Goal: Task Accomplishment & Management: Complete application form

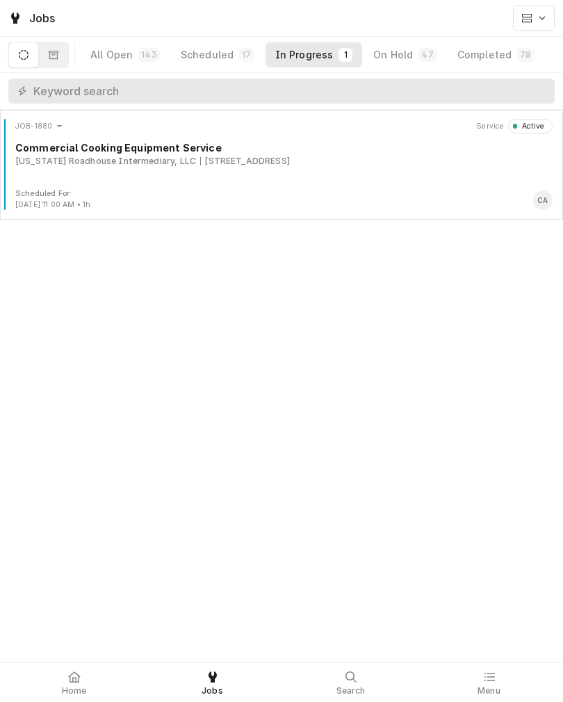
click at [449, 169] on div "JOB-1880 Service Active Commercial Cooking Equipment Service Texas Roadhouse In…" at bounding box center [282, 154] width 552 height 70
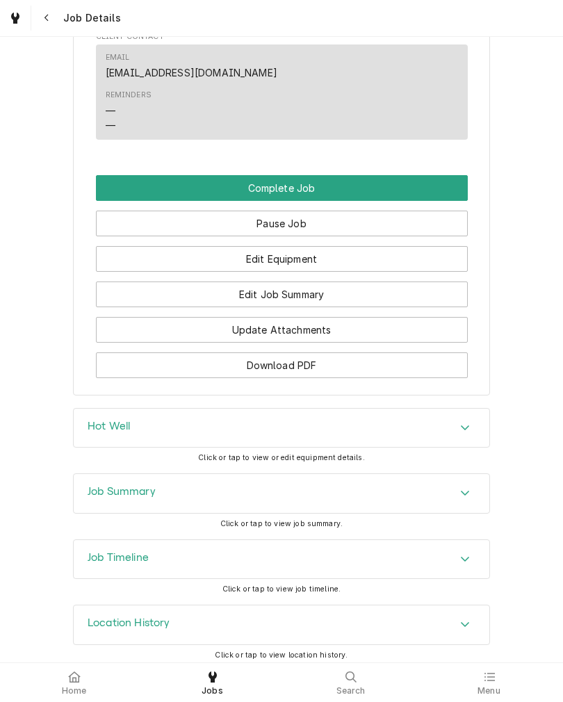
scroll to position [1117, 0]
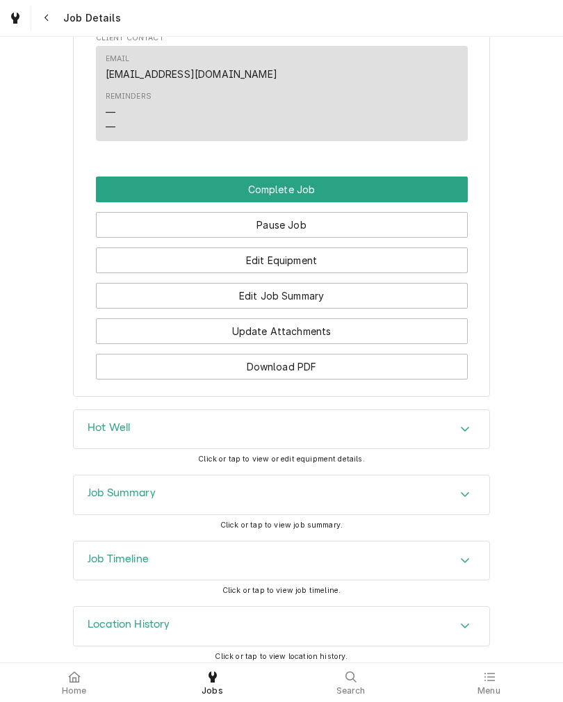
click at [112, 177] on button "Complete Job" at bounding box center [282, 190] width 372 height 26
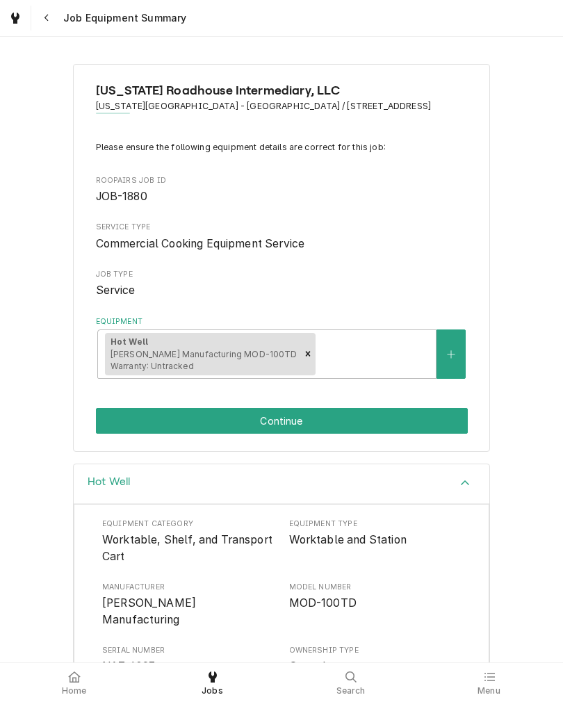
click at [105, 414] on button "Continue" at bounding box center [282, 421] width 372 height 26
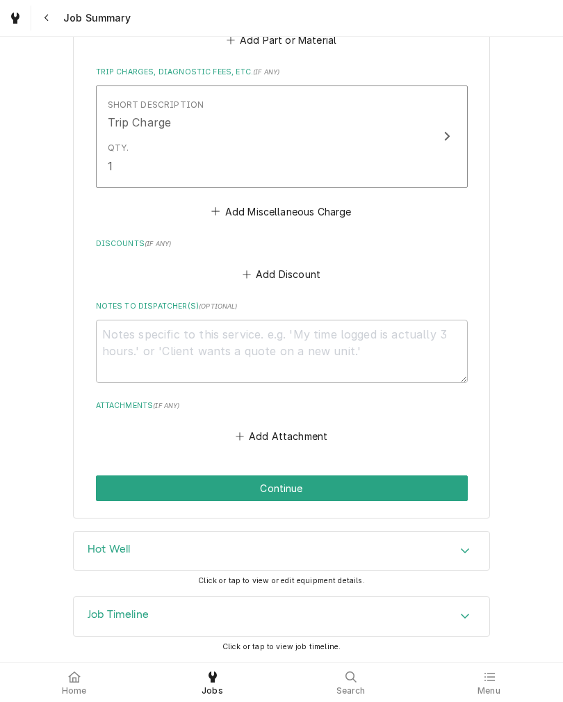
scroll to position [914, 0]
click at [112, 483] on button "Continue" at bounding box center [282, 489] width 372 height 26
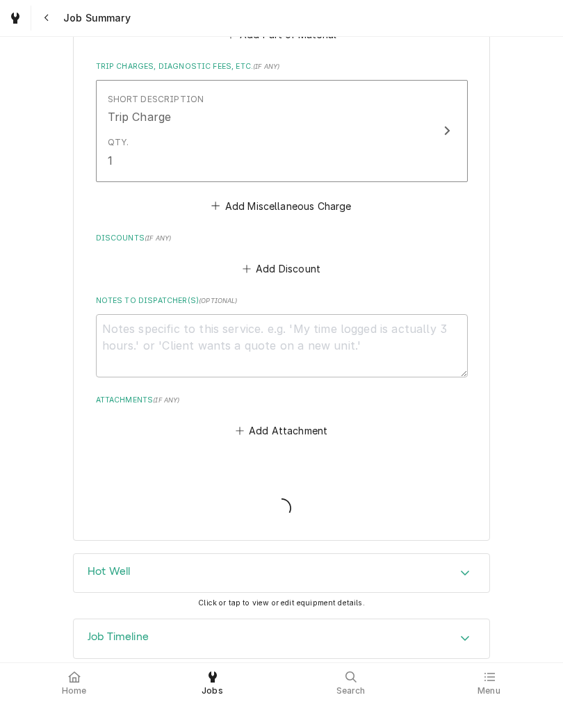
type textarea "x"
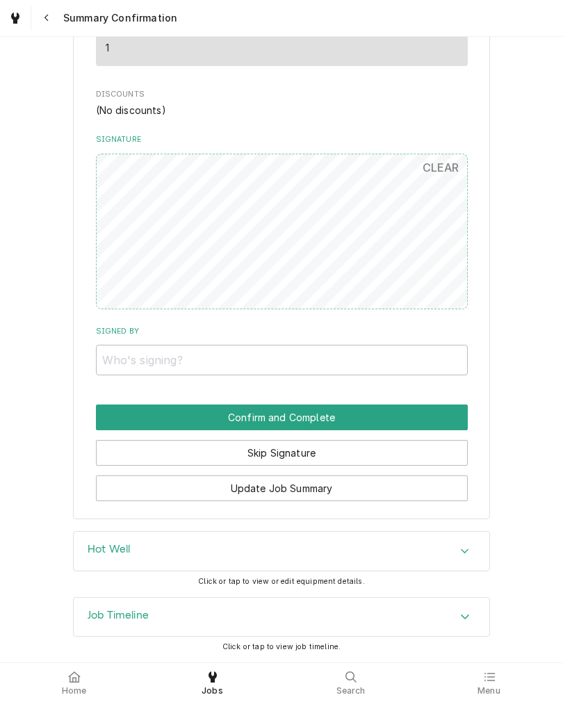
scroll to position [891, 0]
click at [114, 440] on button "Skip Signature" at bounding box center [282, 453] width 372 height 26
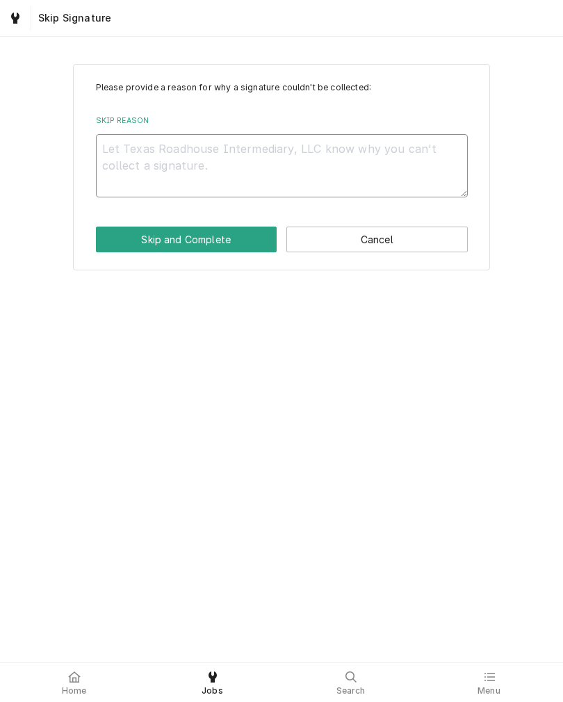
click at [426, 171] on textarea "Skip Reason" at bounding box center [282, 165] width 372 height 63
type textarea "x"
type textarea "N"
type textarea "x"
type textarea "N/"
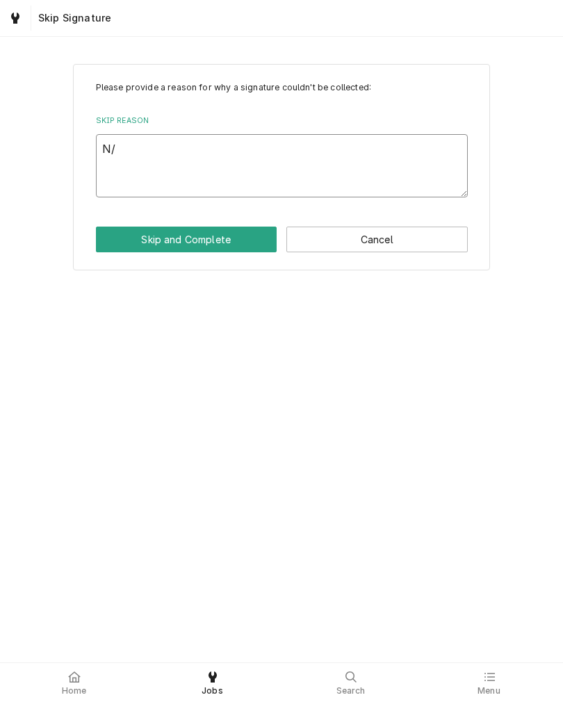
type textarea "x"
type textarea "N/A"
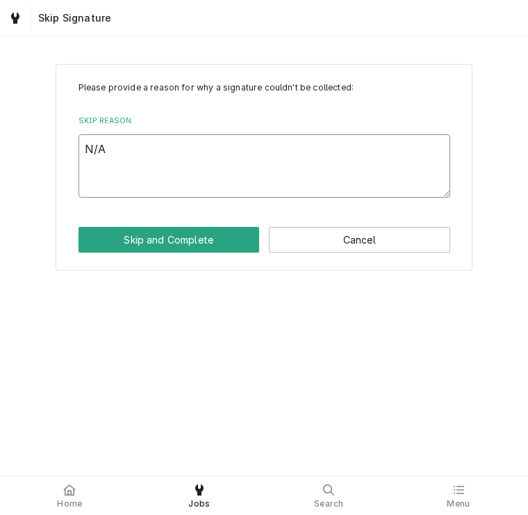
type textarea "x"
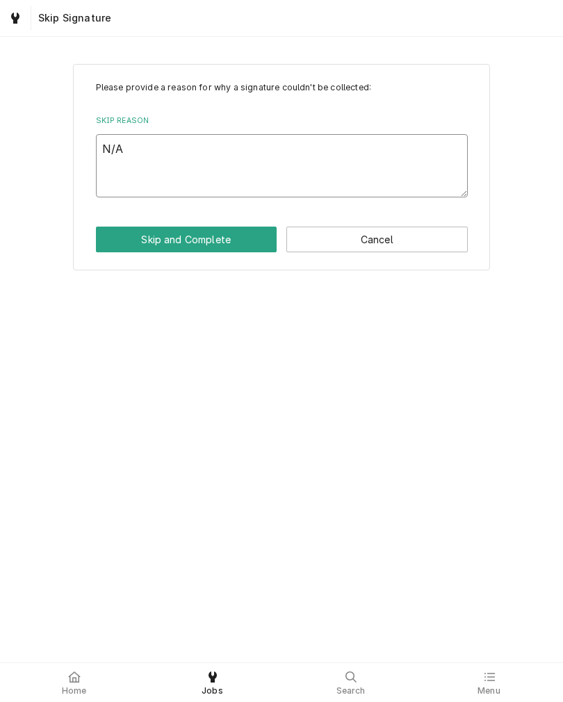
type textarea "N/A"
click at [106, 243] on button "Skip and Complete" at bounding box center [186, 240] width 181 height 26
type textarea "x"
